Goal: Find specific page/section: Find specific page/section

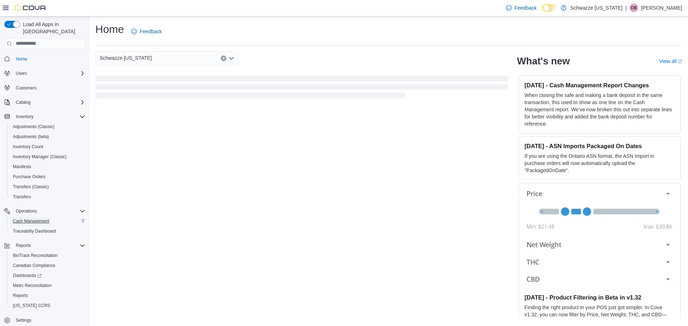
click at [28, 219] on span "Cash Management" at bounding box center [31, 222] width 36 height 6
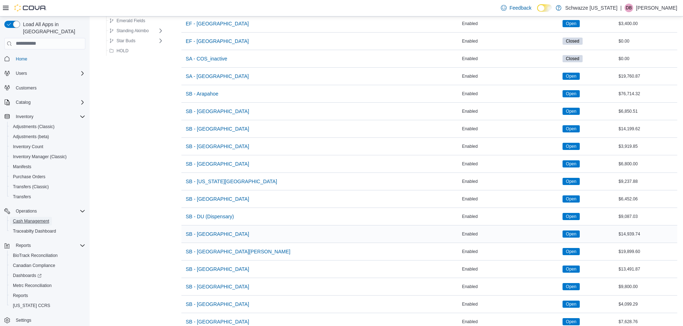
scroll to position [143, 0]
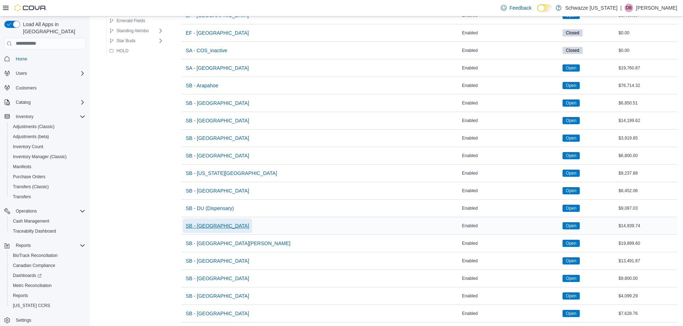
click at [209, 229] on span "SB - [GEOGRAPHIC_DATA]" at bounding box center [217, 226] width 63 height 7
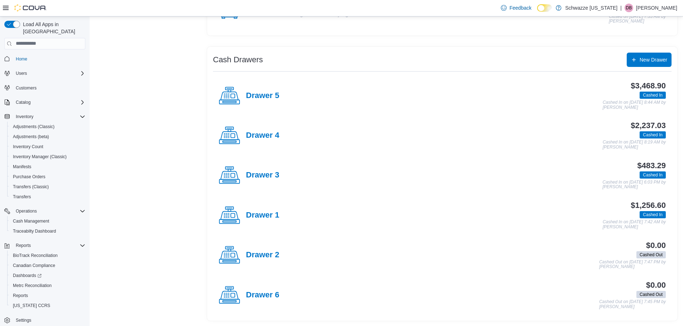
scroll to position [109, 0]
click at [257, 137] on h4 "Drawer 4" at bounding box center [262, 135] width 33 height 9
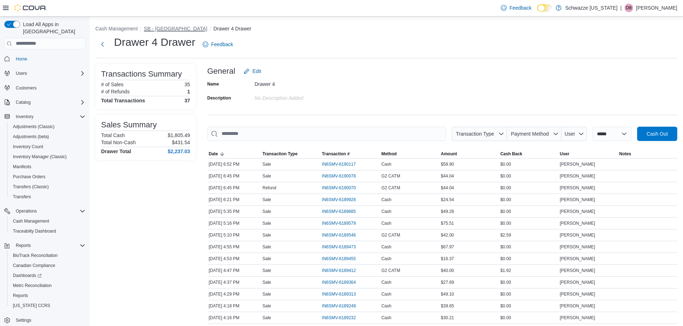
click at [162, 31] on button "SB - [GEOGRAPHIC_DATA]" at bounding box center [175, 29] width 63 height 6
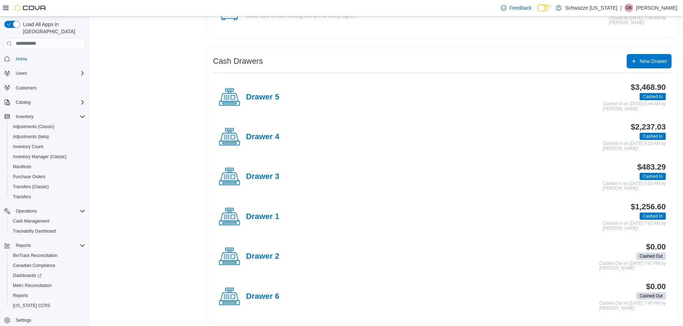
scroll to position [109, 0]
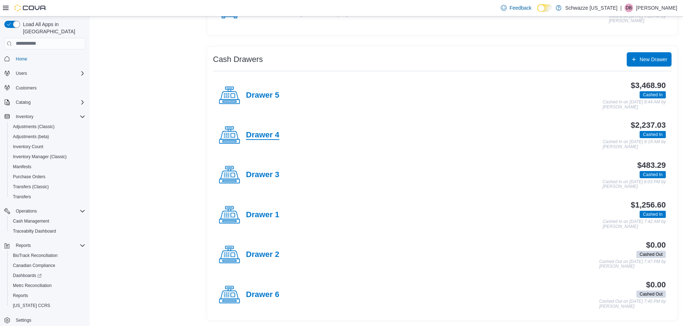
click at [253, 137] on h4 "Drawer 4" at bounding box center [262, 135] width 33 height 9
